Goal: Download file/media

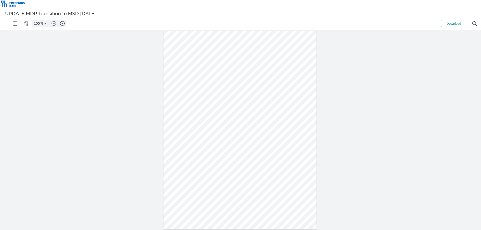
click at [450, 22] on button "Download" at bounding box center [453, 24] width 25 height 8
